Goal: Task Accomplishment & Management: Use online tool/utility

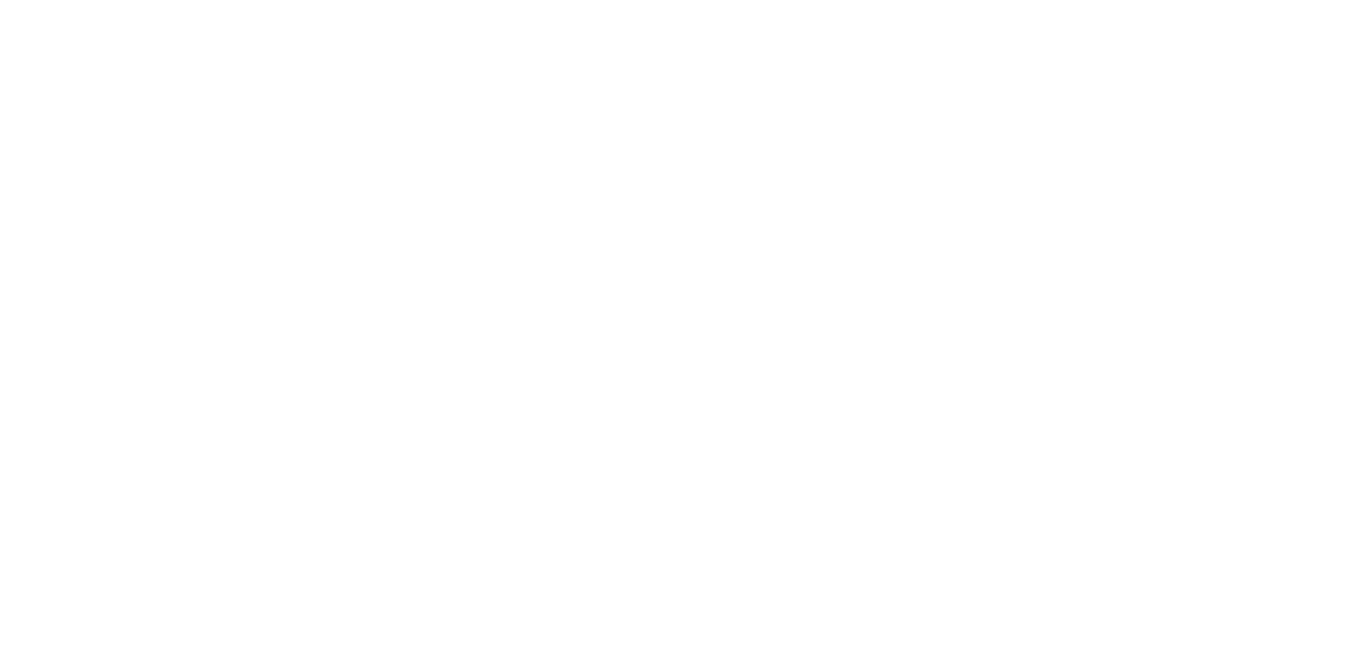
click at [661, 0] on body at bounding box center [674, 0] width 1349 height 0
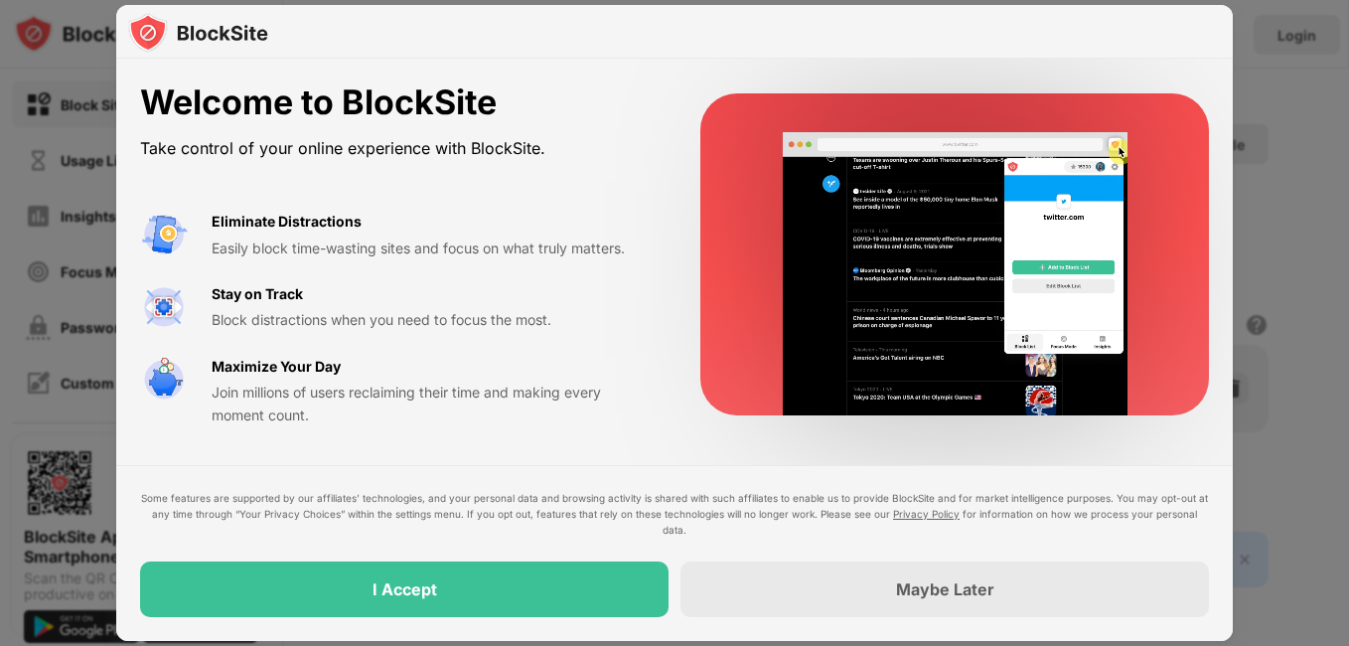
click at [32, 319] on div at bounding box center [674, 323] width 1349 height 646
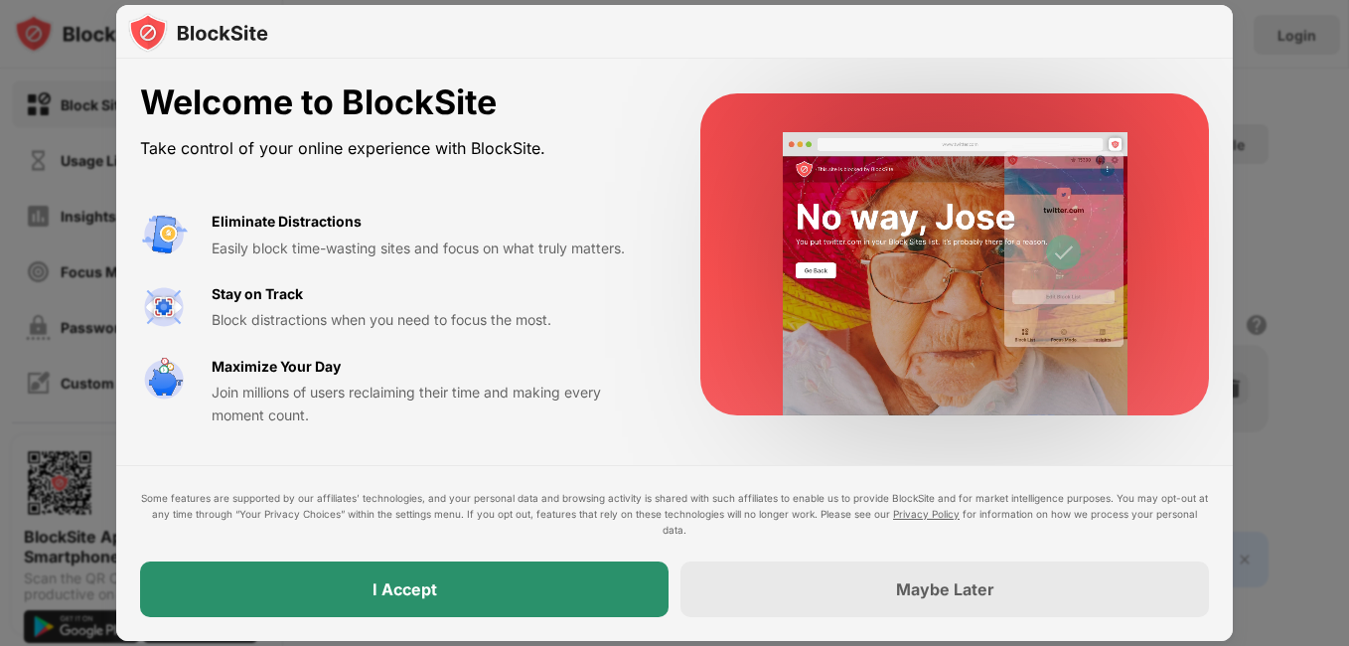
click at [485, 598] on div "I Accept" at bounding box center [404, 589] width 528 height 56
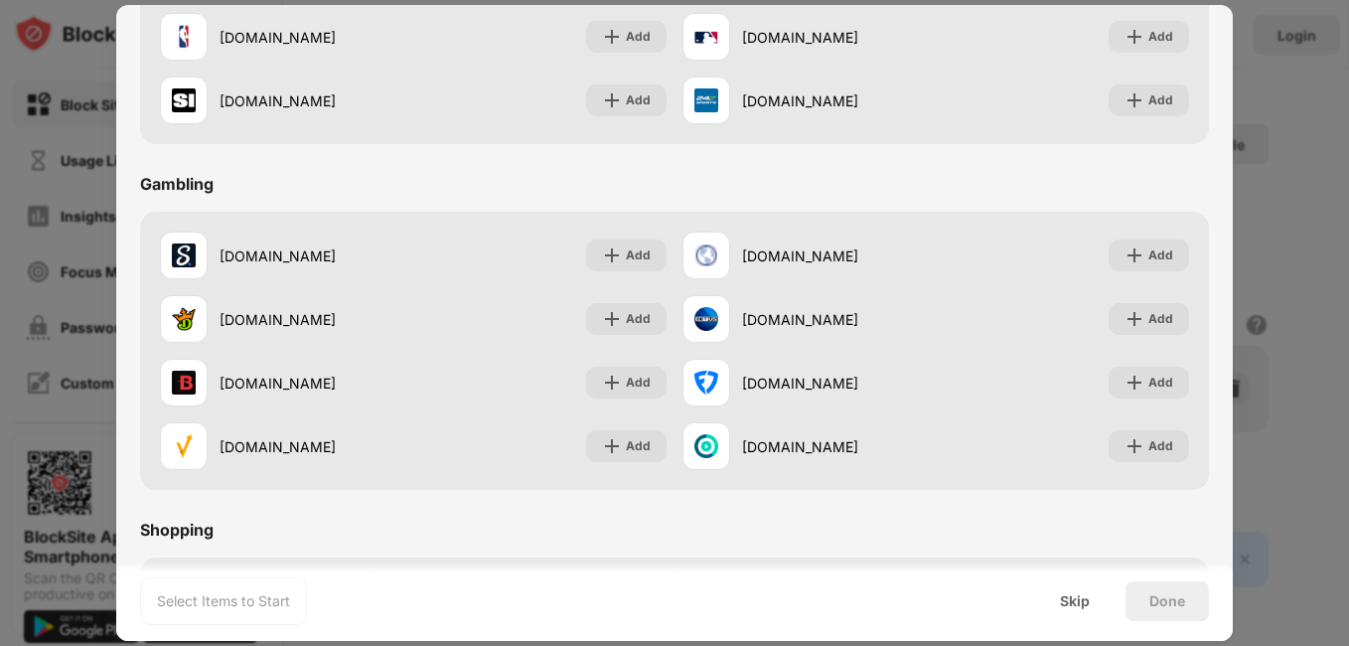
scroll to position [2082, 0]
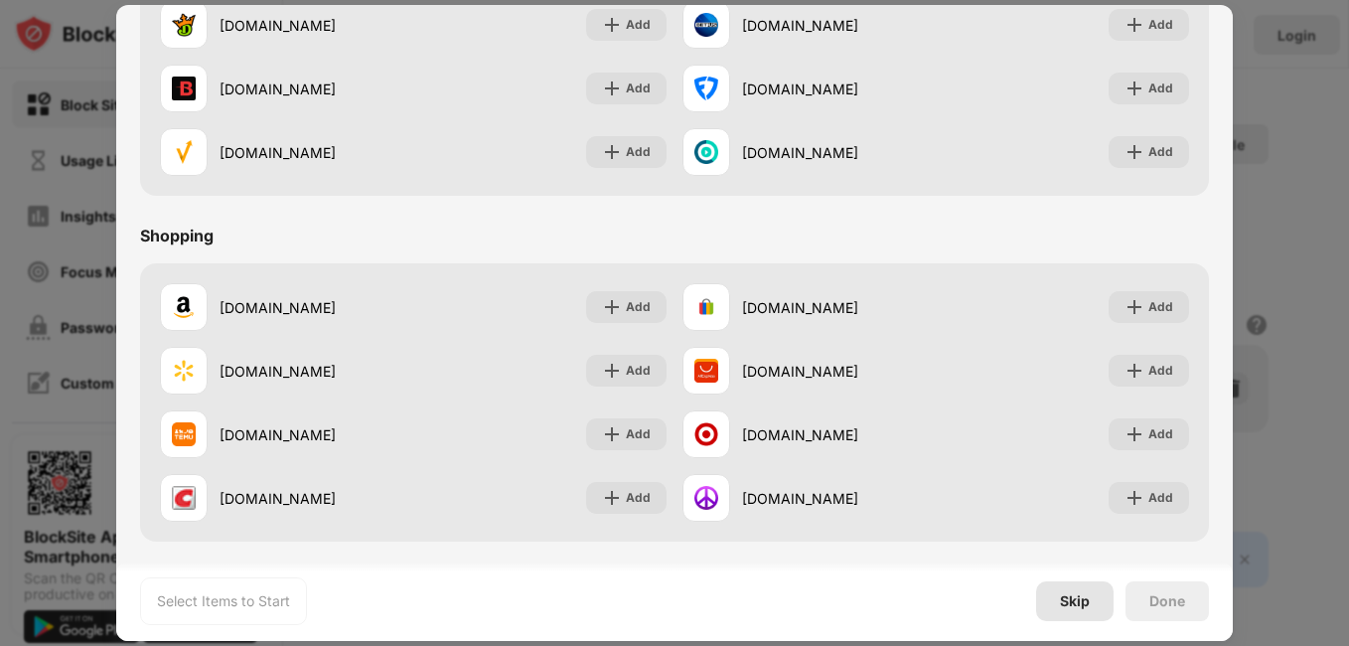
click at [1080, 614] on div "Skip" at bounding box center [1074, 601] width 77 height 40
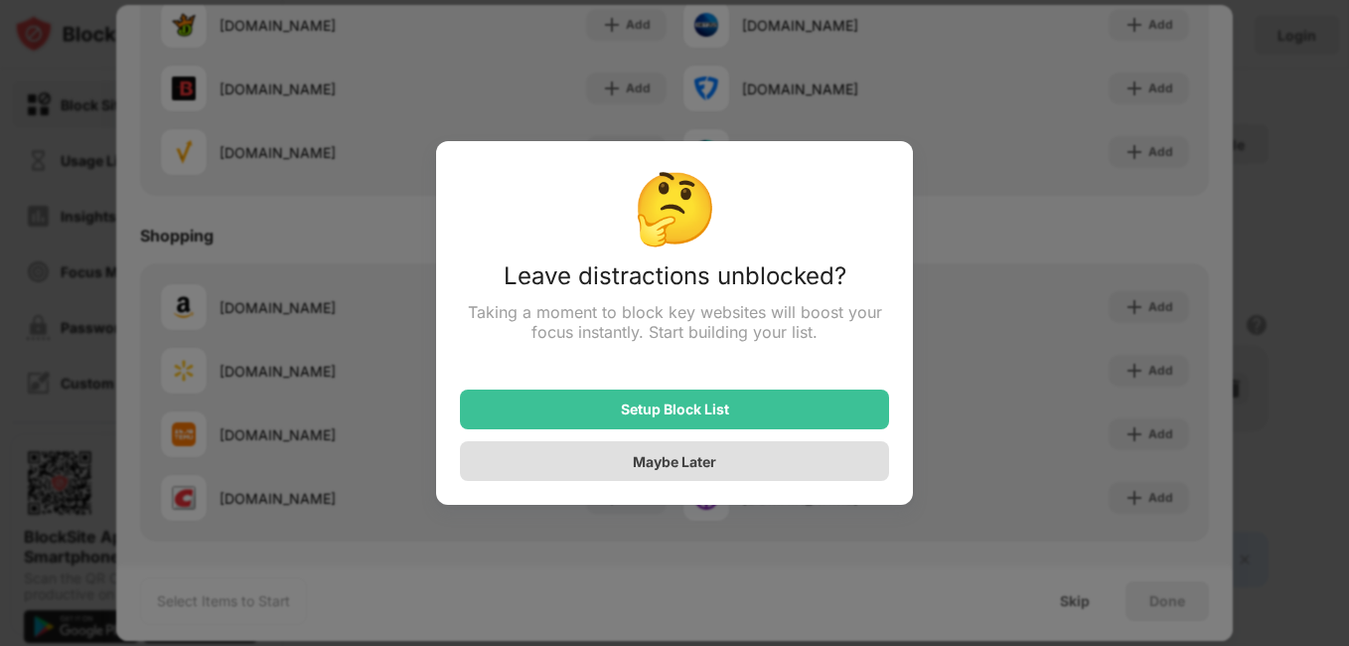
click at [763, 471] on div "Maybe Later" at bounding box center [674, 461] width 429 height 40
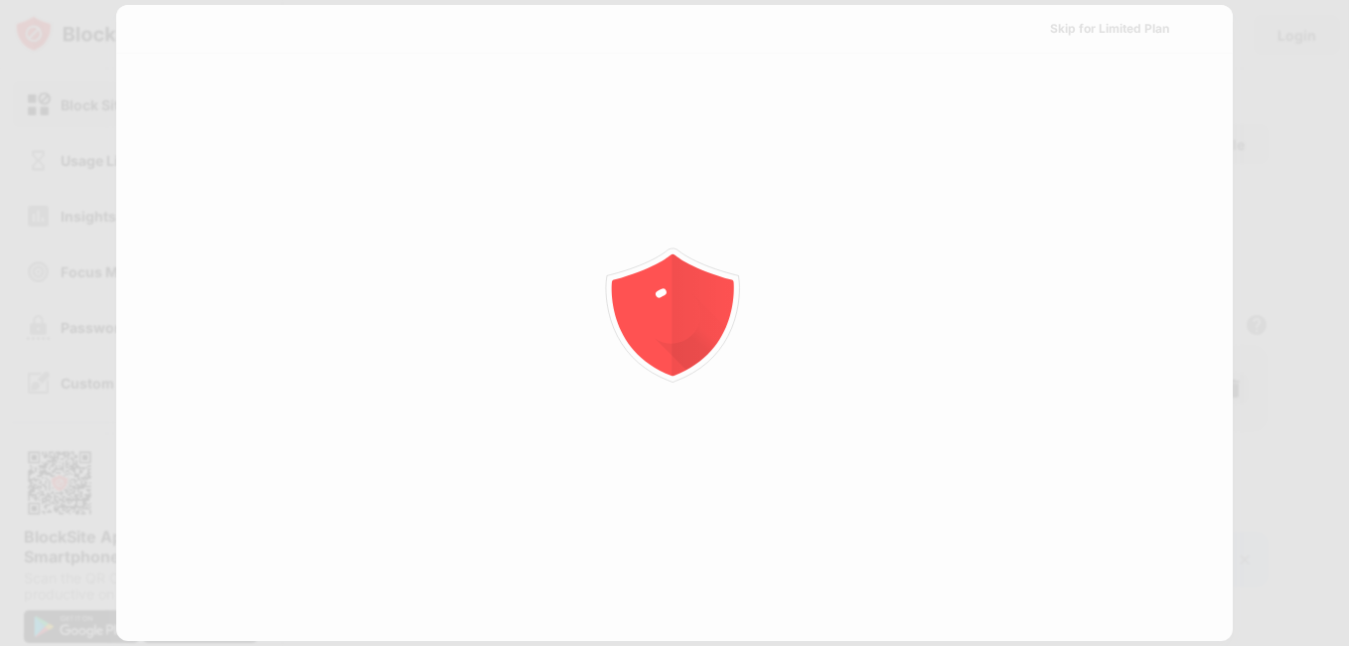
scroll to position [0, 0]
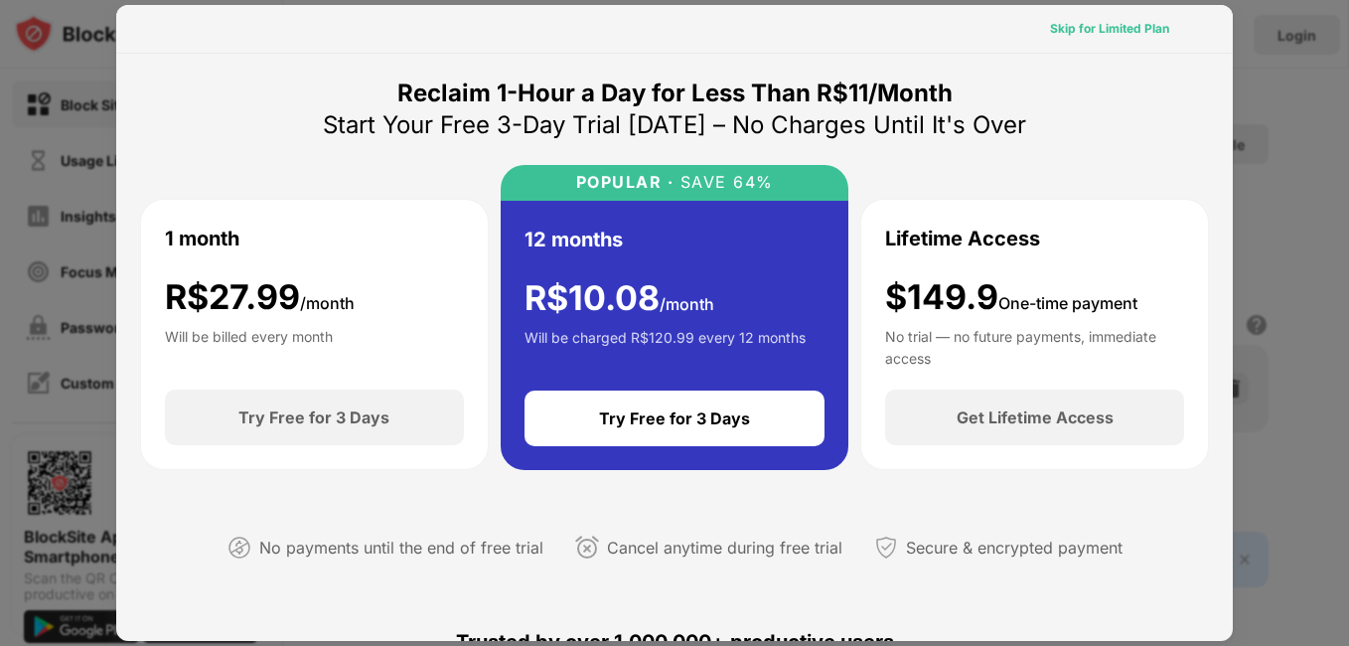
click at [1155, 31] on div "Skip for Limited Plan" at bounding box center [1109, 29] width 151 height 32
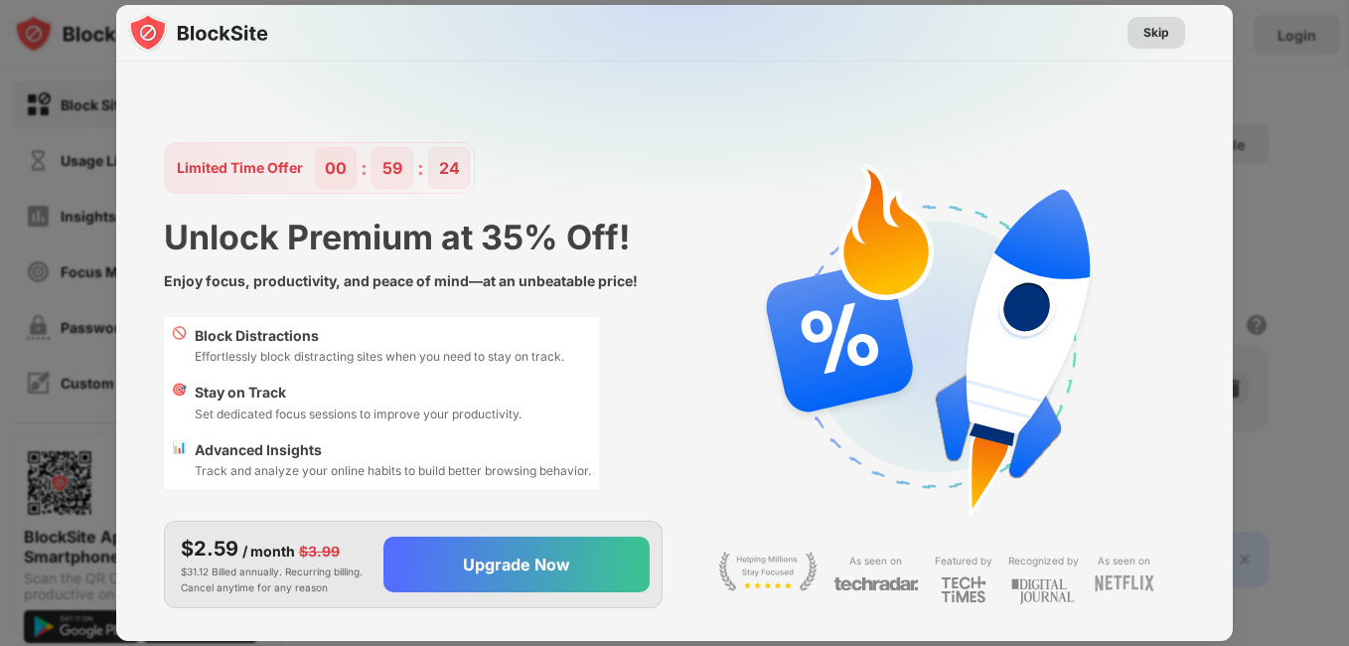
click at [1153, 29] on div "Skip" at bounding box center [1156, 33] width 26 height 20
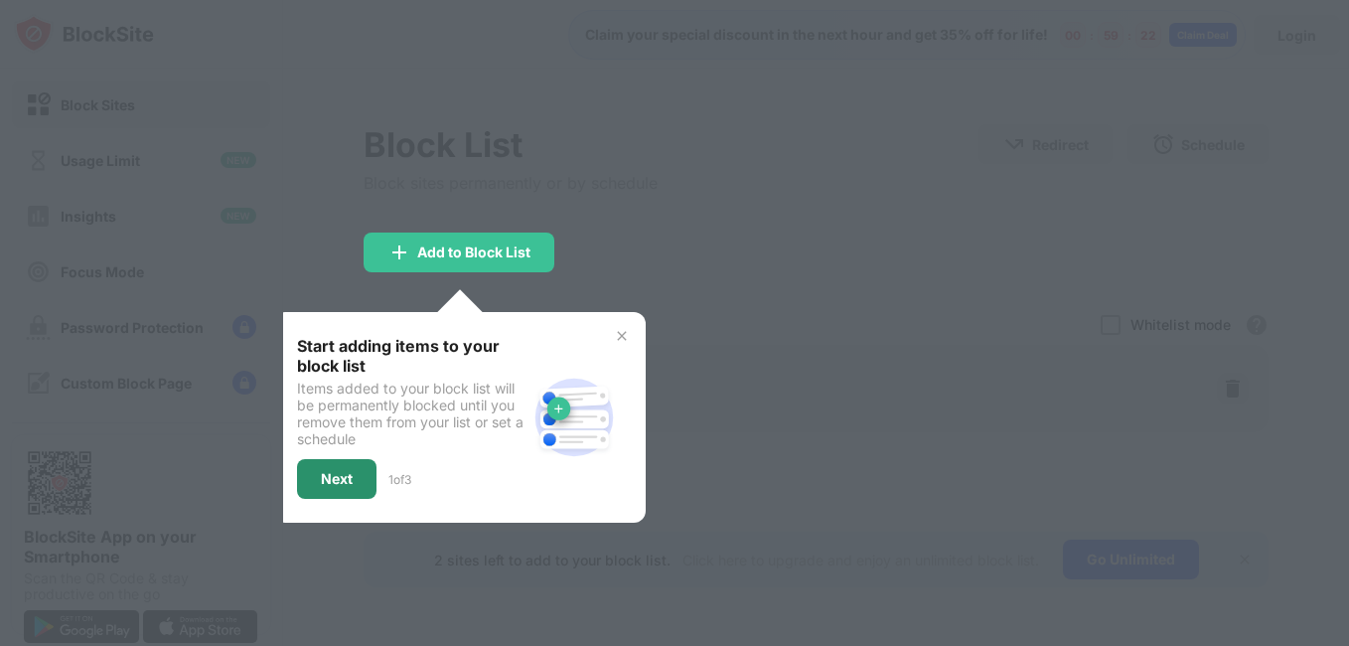
click at [360, 475] on div "Next" at bounding box center [336, 479] width 79 height 40
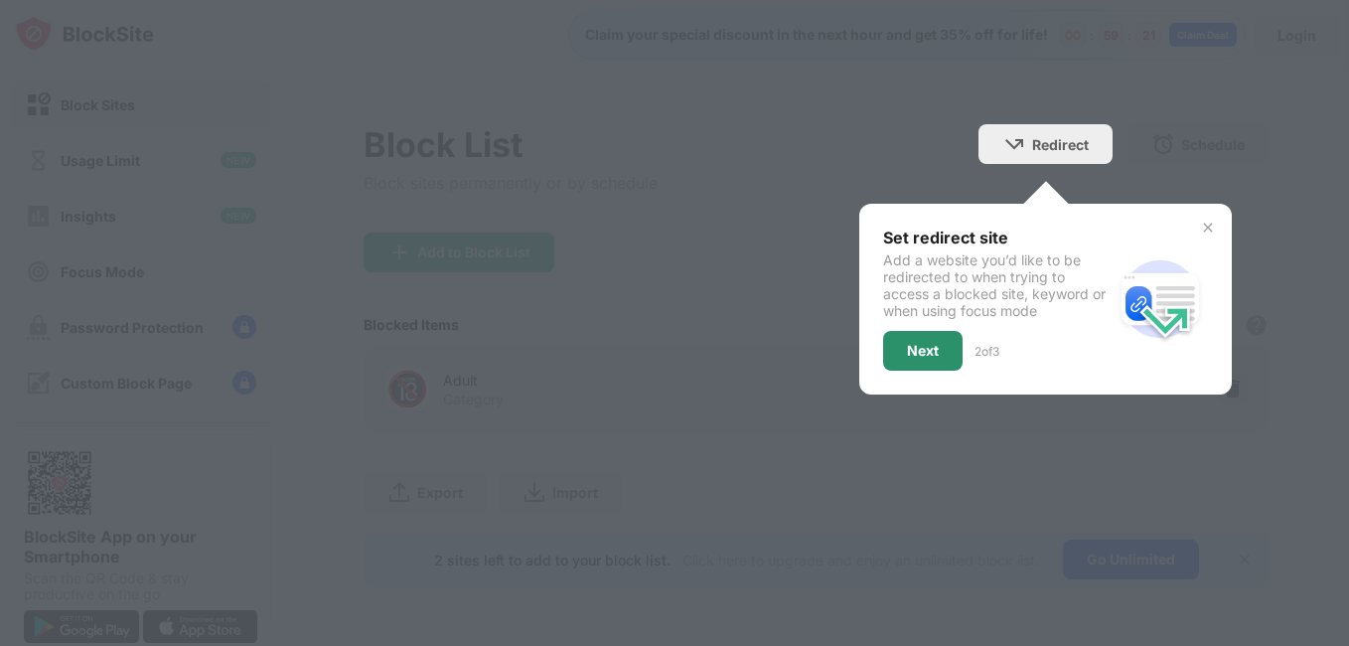
click at [910, 360] on div "Next" at bounding box center [922, 351] width 79 height 40
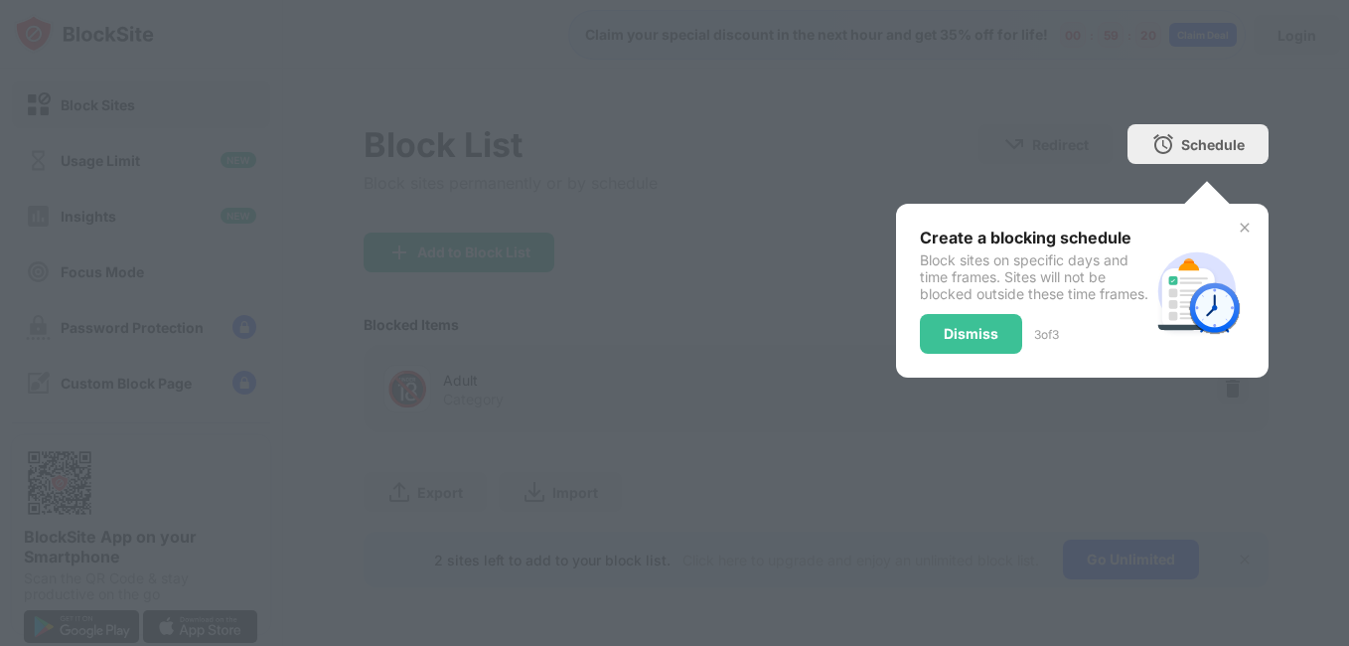
click at [956, 342] on div "Dismiss" at bounding box center [971, 334] width 55 height 16
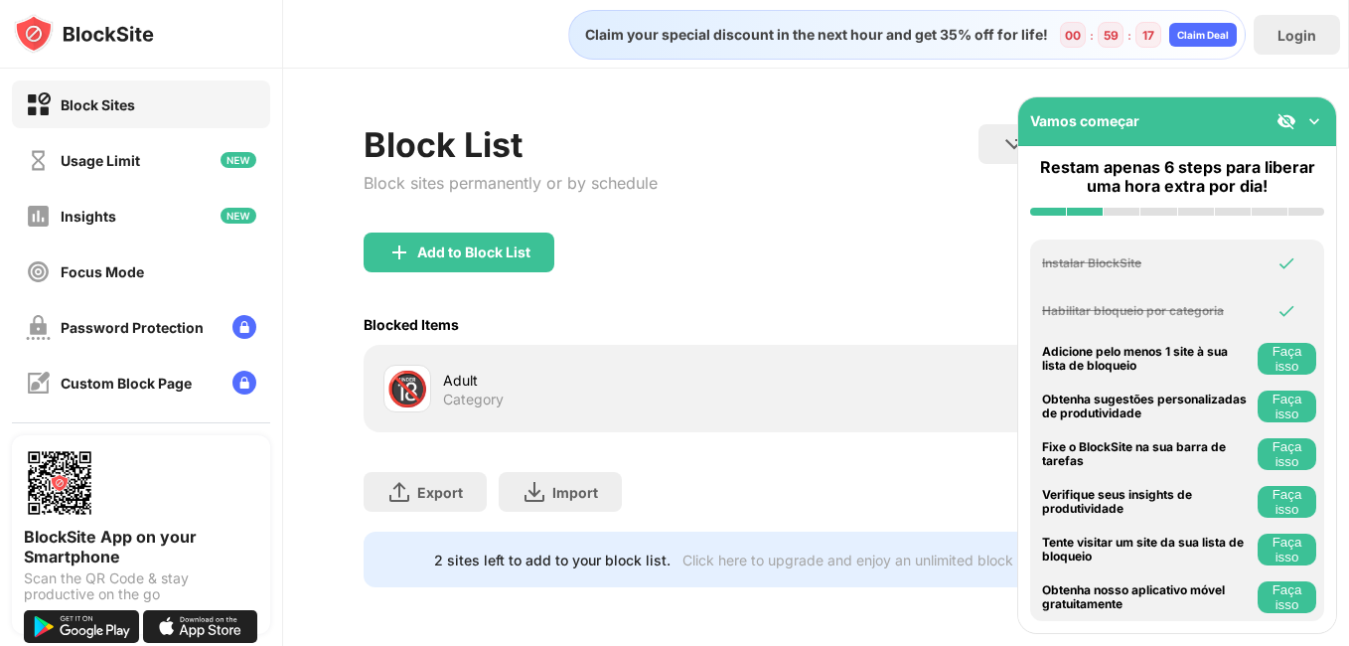
click at [1327, 123] on div "Vamos começar" at bounding box center [1177, 121] width 318 height 49
click at [1319, 123] on img at bounding box center [1314, 121] width 20 height 20
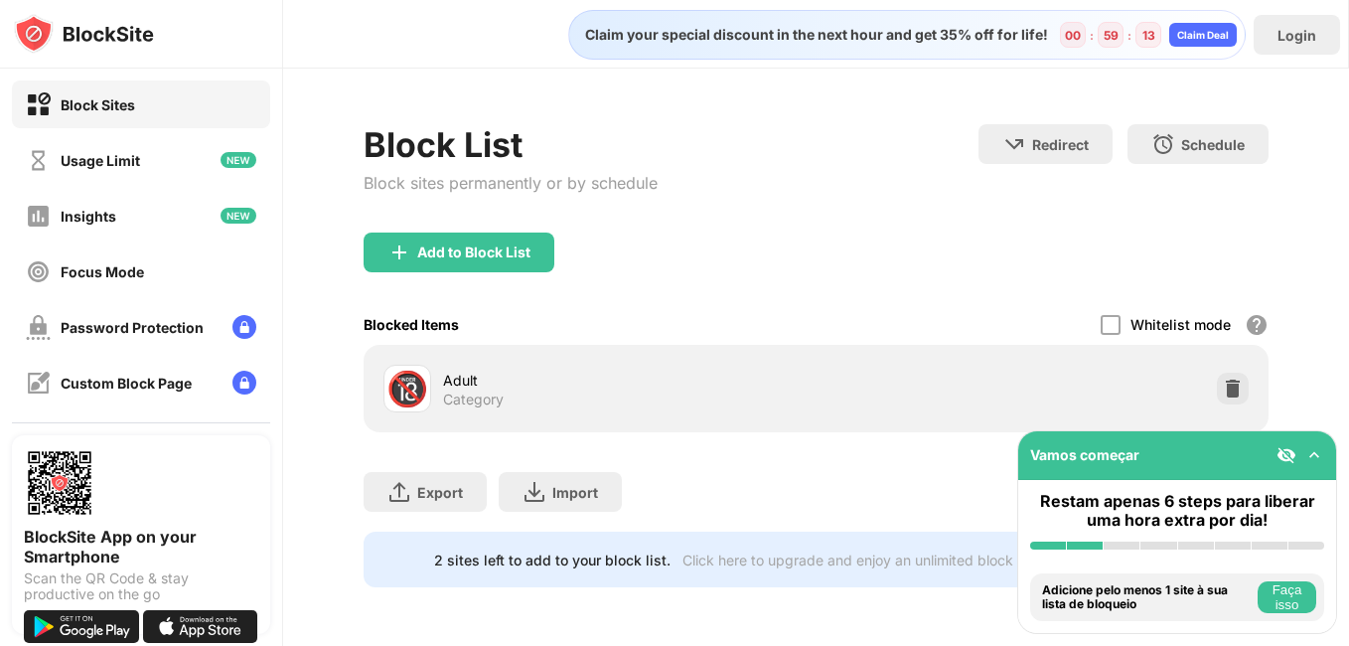
click at [573, 392] on div "Adult Category" at bounding box center [629, 389] width 372 height 39
